Goal: Task Accomplishment & Management: Manage account settings

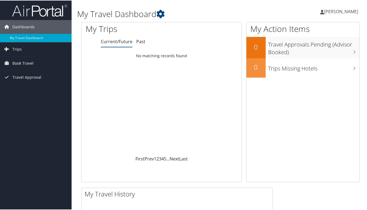
click at [345, 12] on span "[PERSON_NAME]" at bounding box center [341, 11] width 34 height 6
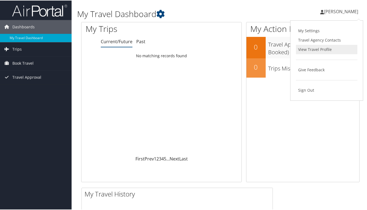
click at [325, 51] on link "View Travel Profile" at bounding box center [326, 48] width 61 height 9
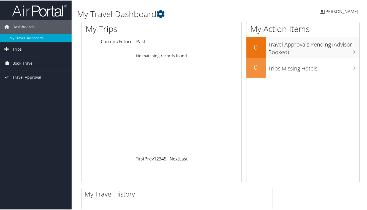
click at [339, 12] on span "[PERSON_NAME]" at bounding box center [341, 11] width 34 height 6
click at [306, 4] on div "Faith Hall Faith Hall My Settings Travel Agency Contacts View Travel Profile Gi…" at bounding box center [307, 13] width 123 height 21
